Goal: Navigation & Orientation: Find specific page/section

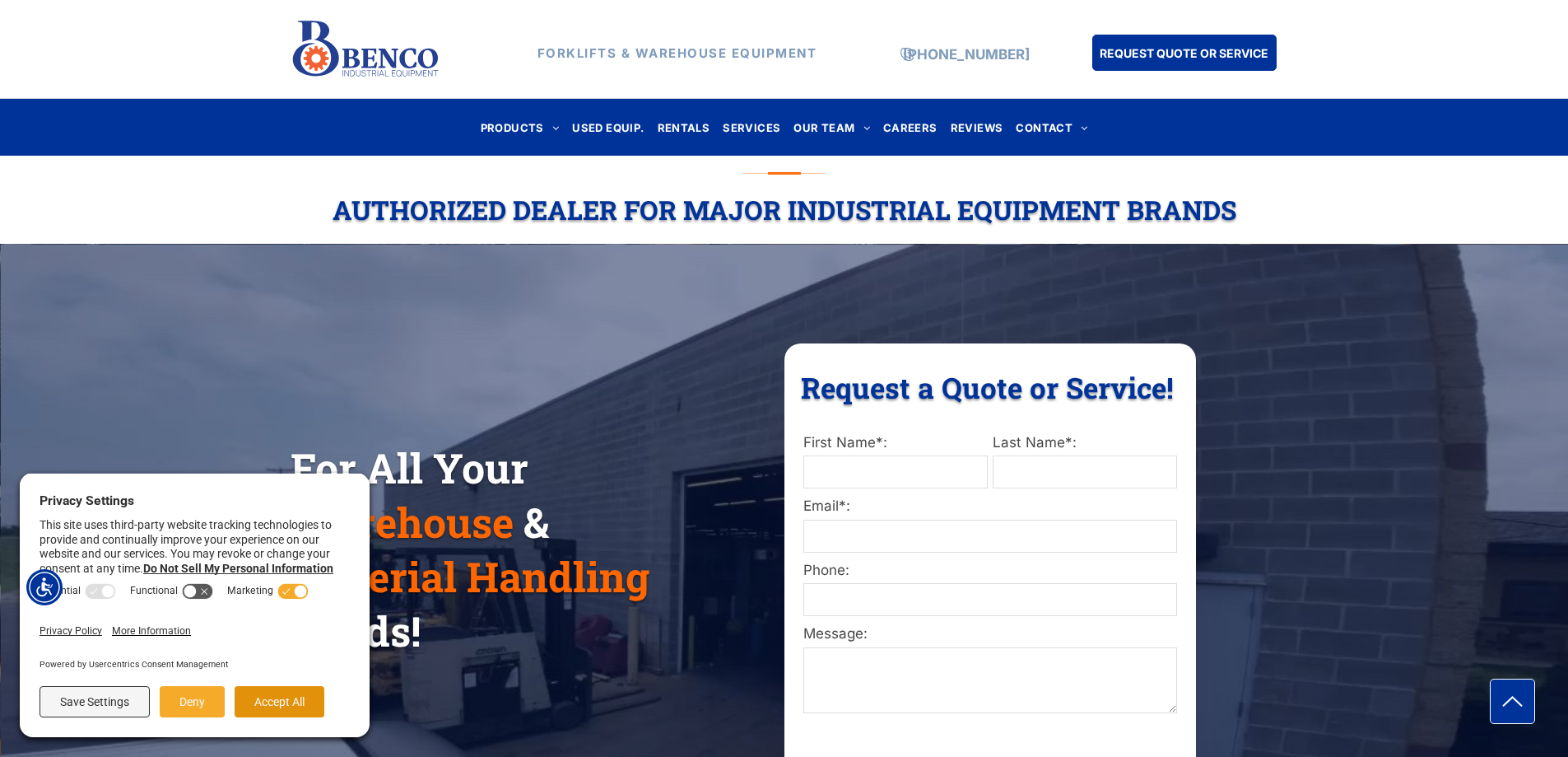
click at [302, 695] on button "Accept All" at bounding box center [279, 702] width 89 height 31
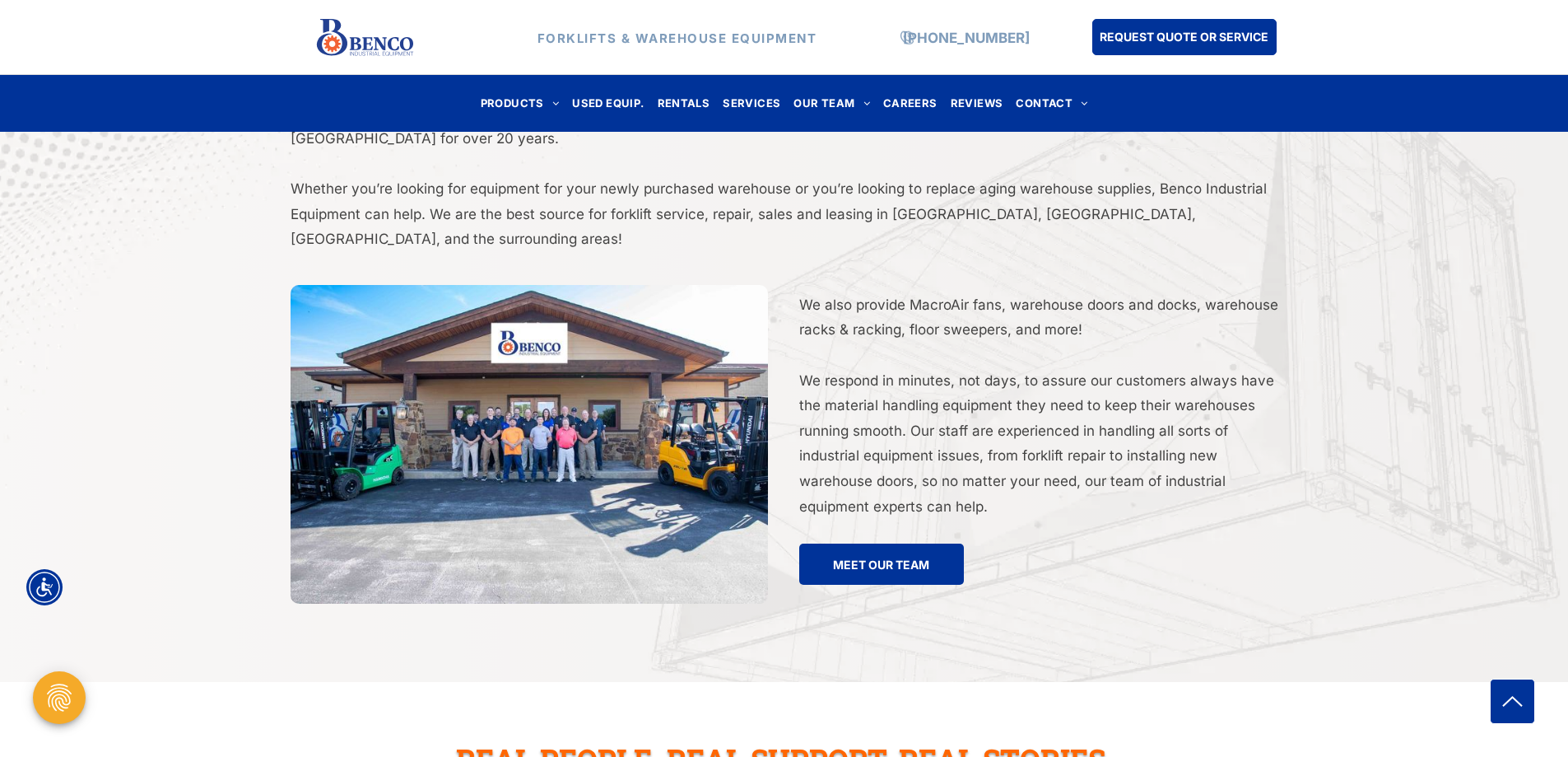
scroll to position [3041, 0]
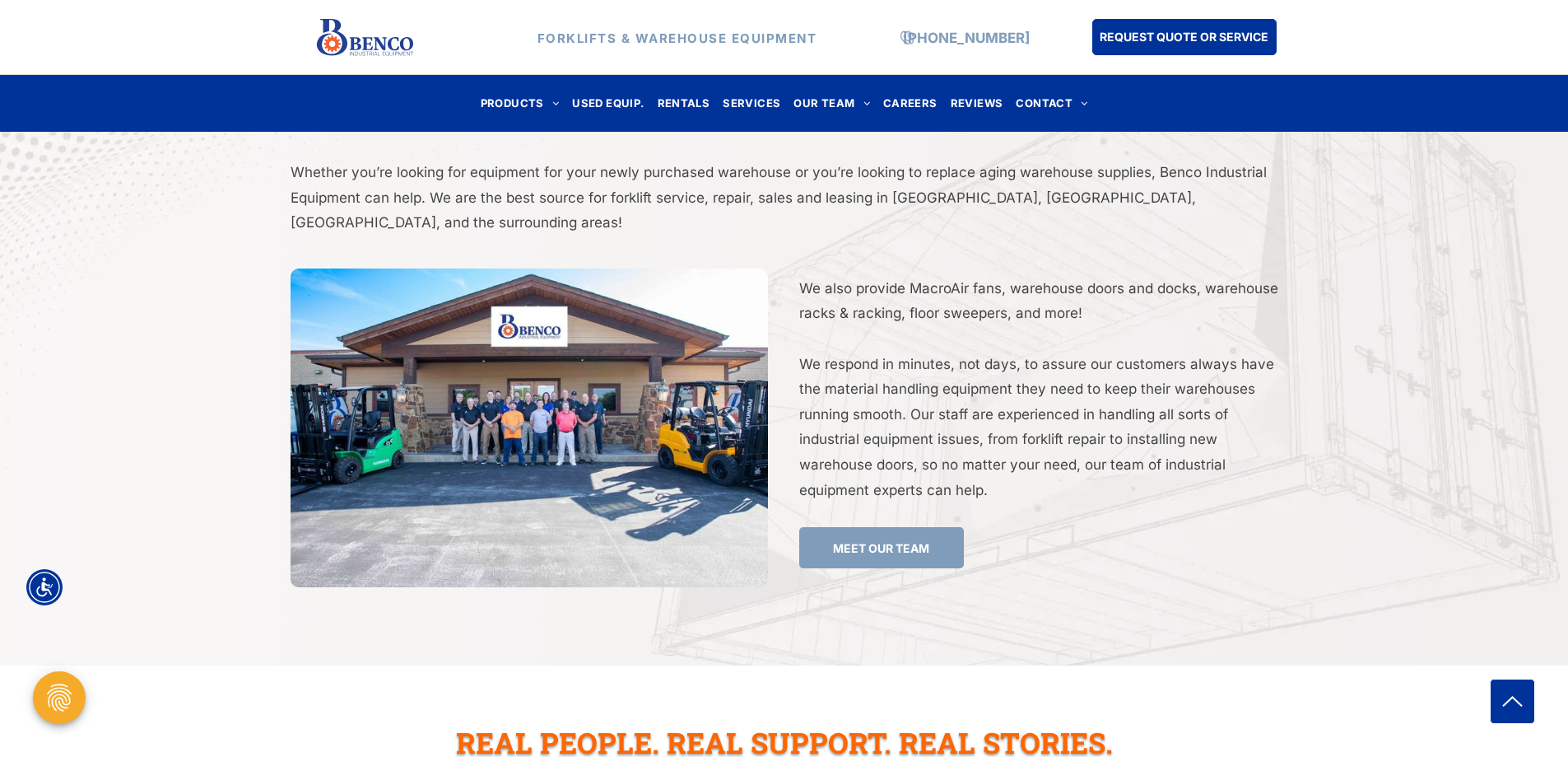
click at [875, 533] on span "MEET OUR TEAM" at bounding box center [881, 549] width 97 height 30
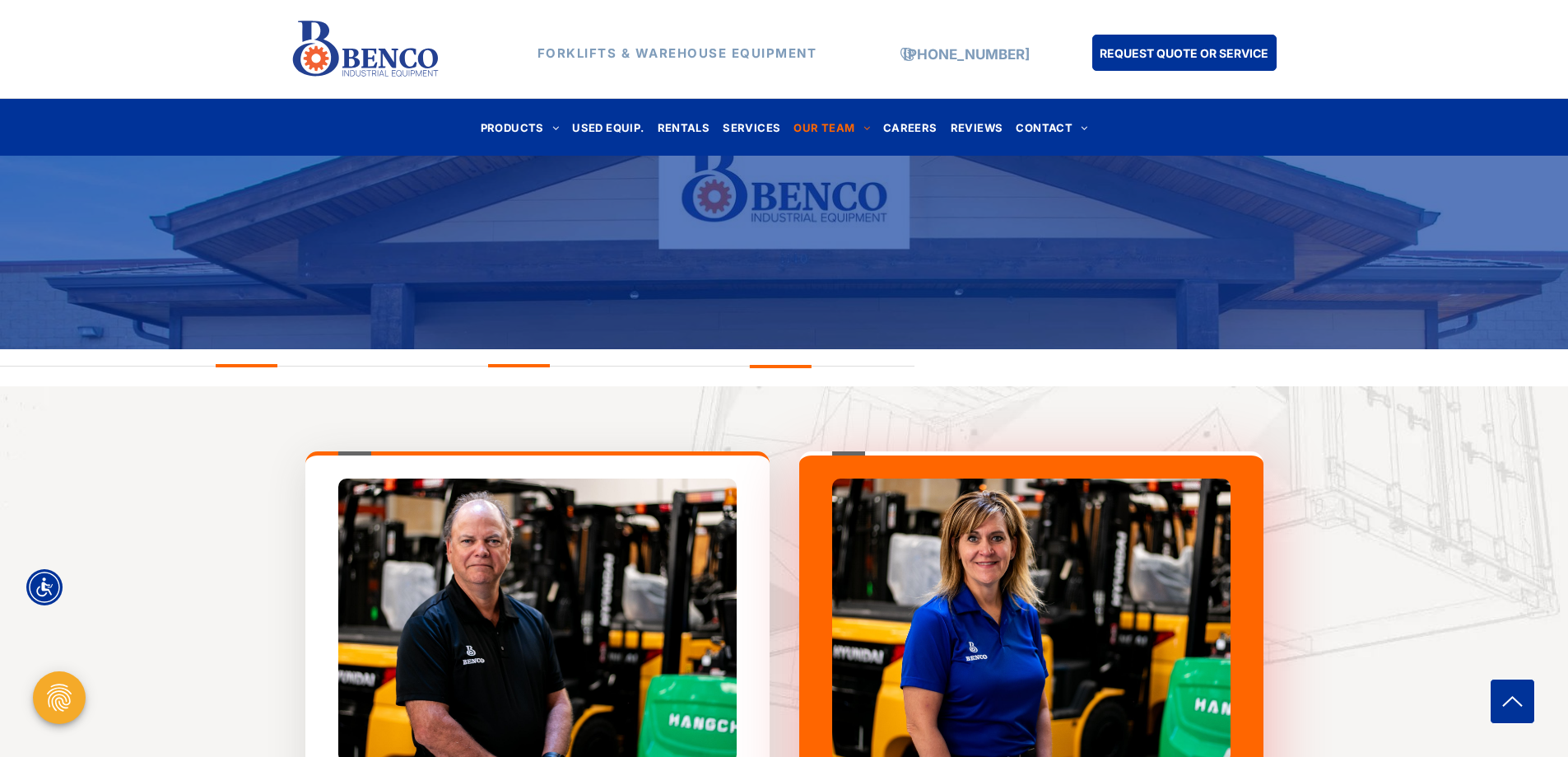
scroll to position [482, 0]
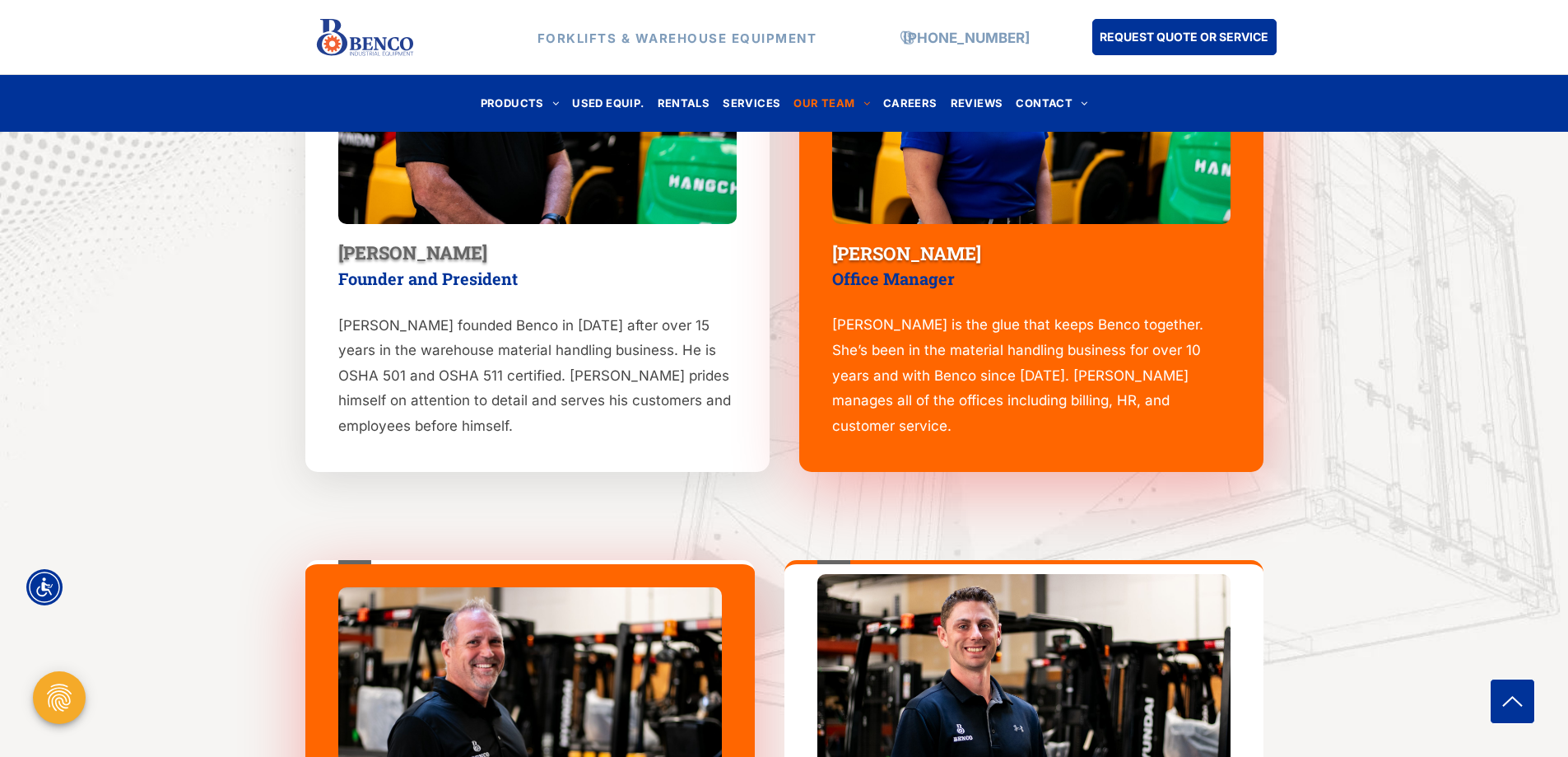
scroll to position [895, 0]
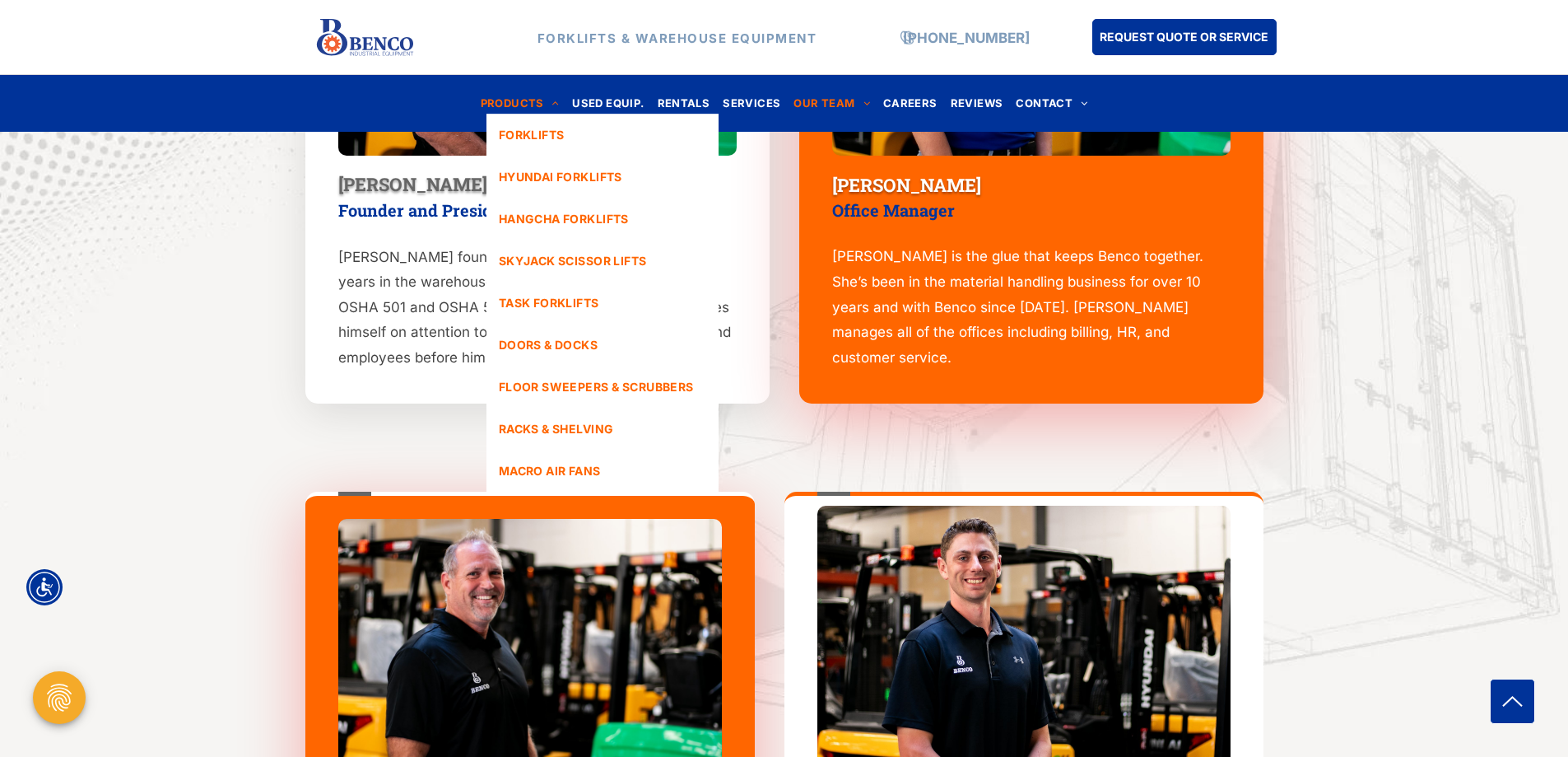
click at [533, 96] on span "PRODUCTS" at bounding box center [521, 103] width 79 height 22
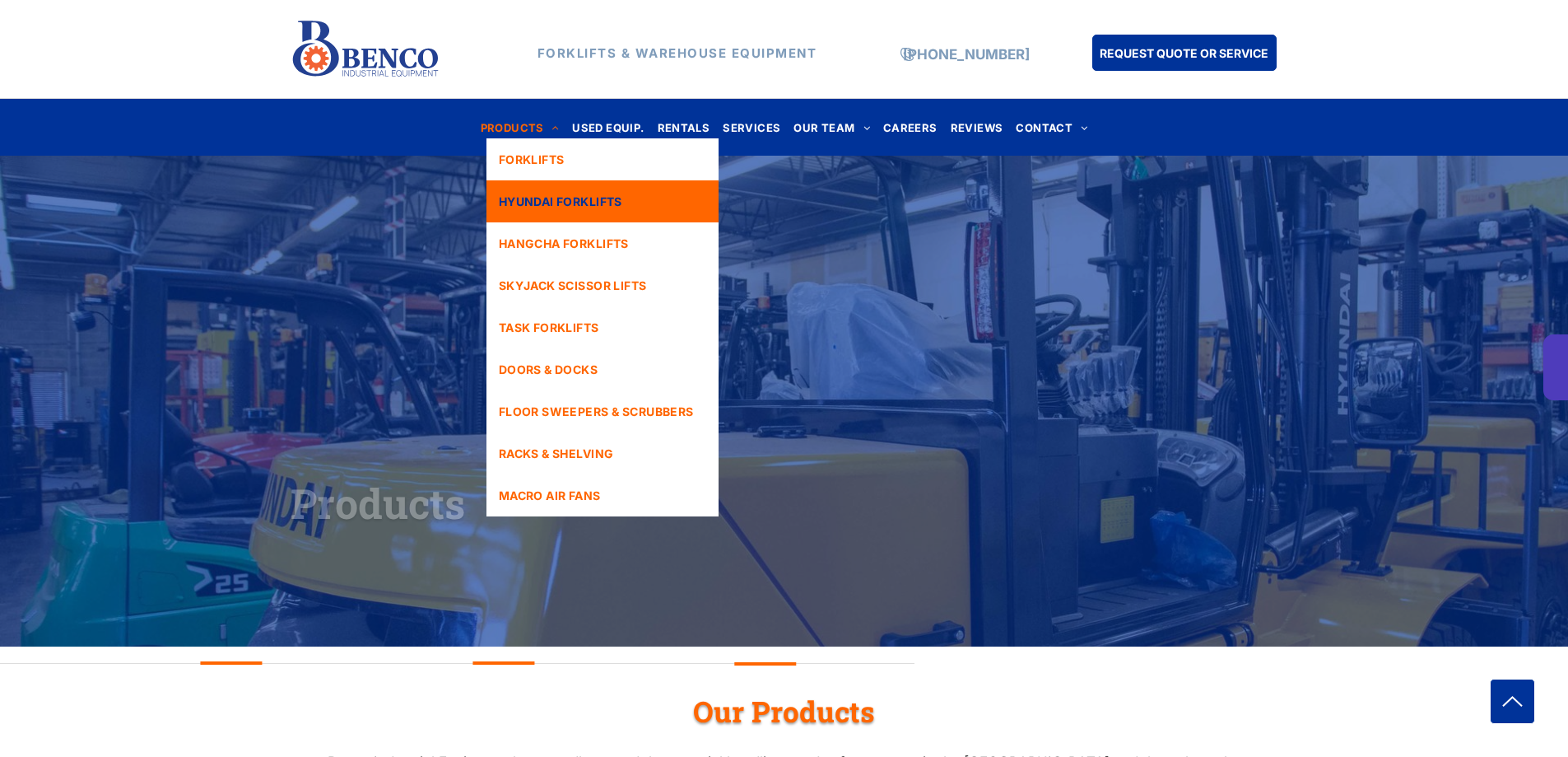
click at [547, 208] on span "HYUNDAI FORKLIFTS" at bounding box center [561, 200] width 123 height 17
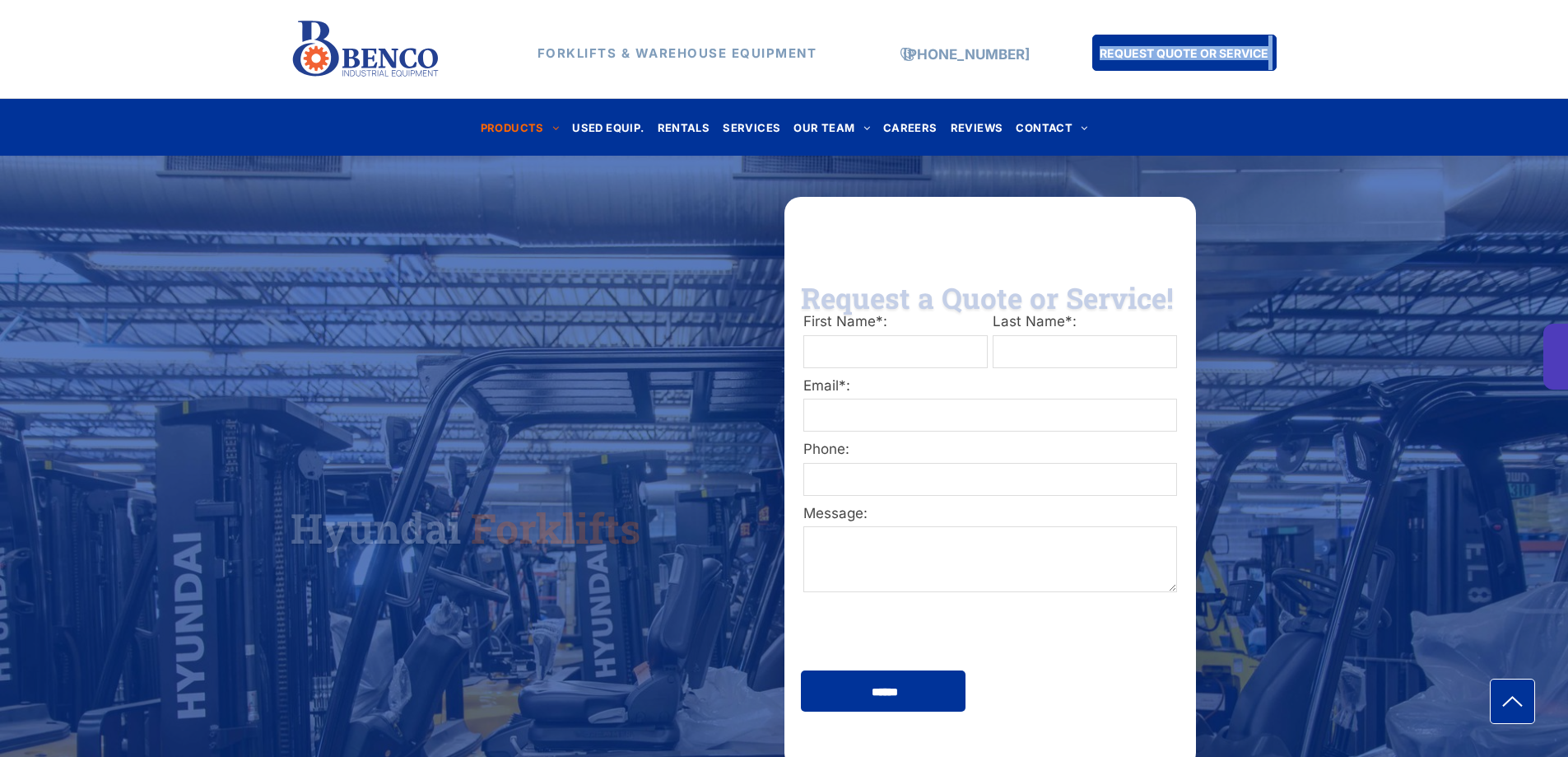
click at [1284, 46] on div "FORKLIFTS & WAREHOUSE EQUIPMENT [PHONE_NUMBER] REQUEST QUOTE OR SERVICE" at bounding box center [784, 49] width 1568 height 98
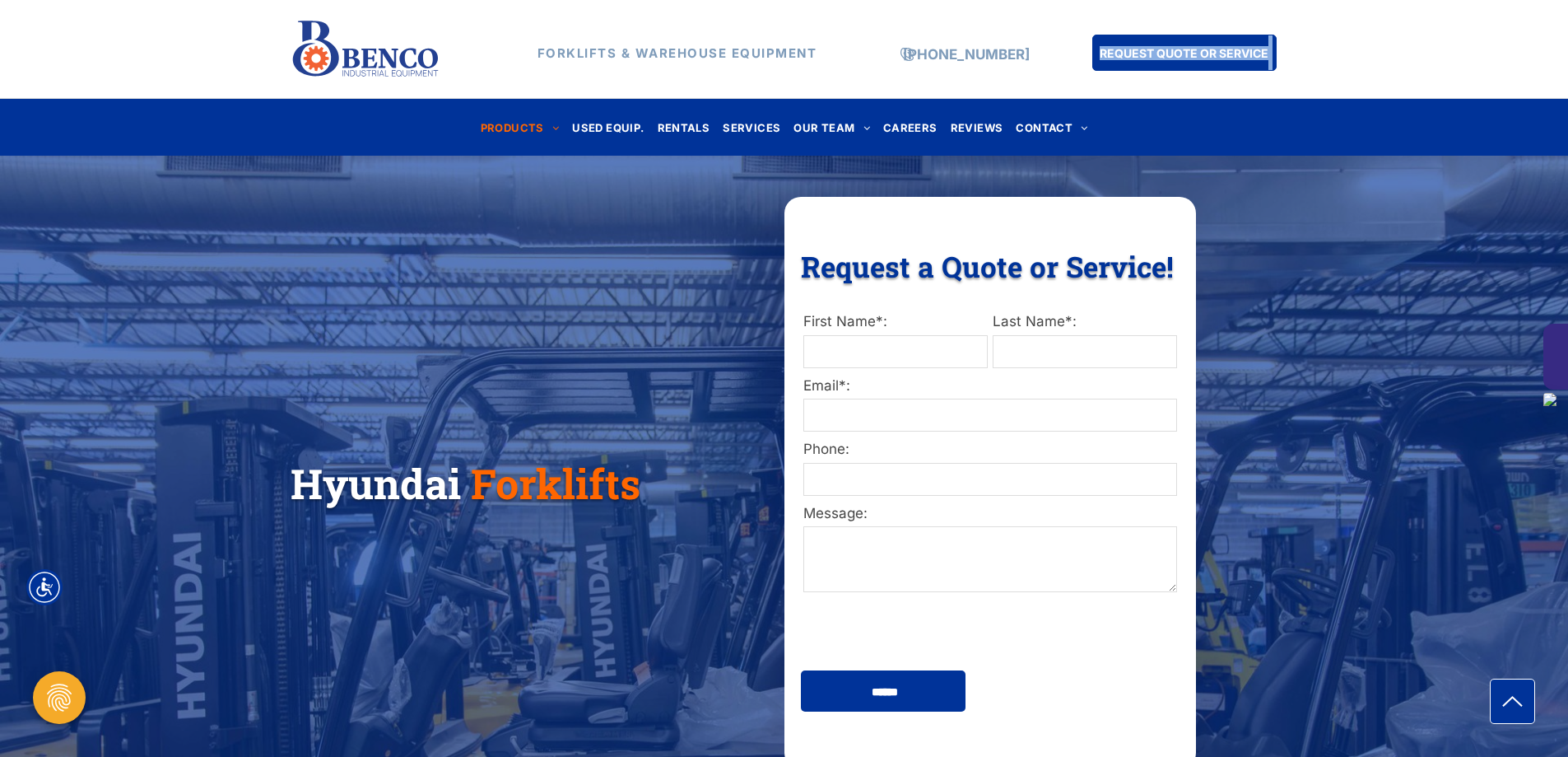
click at [1556, 353] on div at bounding box center [1556, 357] width 25 height 66
